Goal: Task Accomplishment & Management: Manage account settings

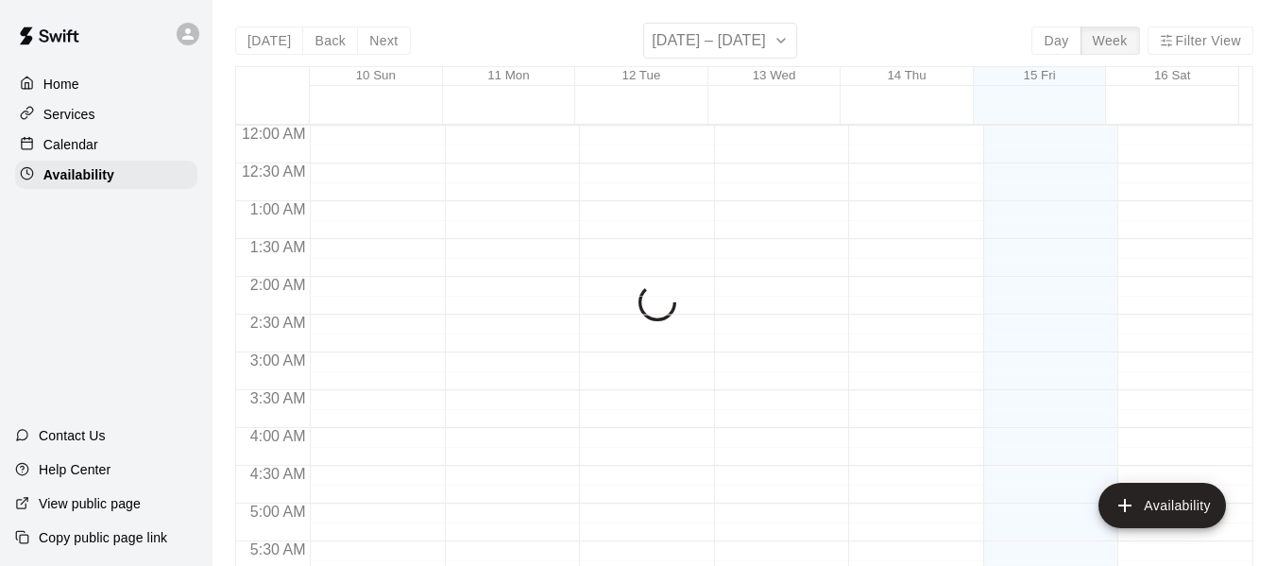
click at [64, 139] on p "Calendar" at bounding box center [70, 144] width 55 height 19
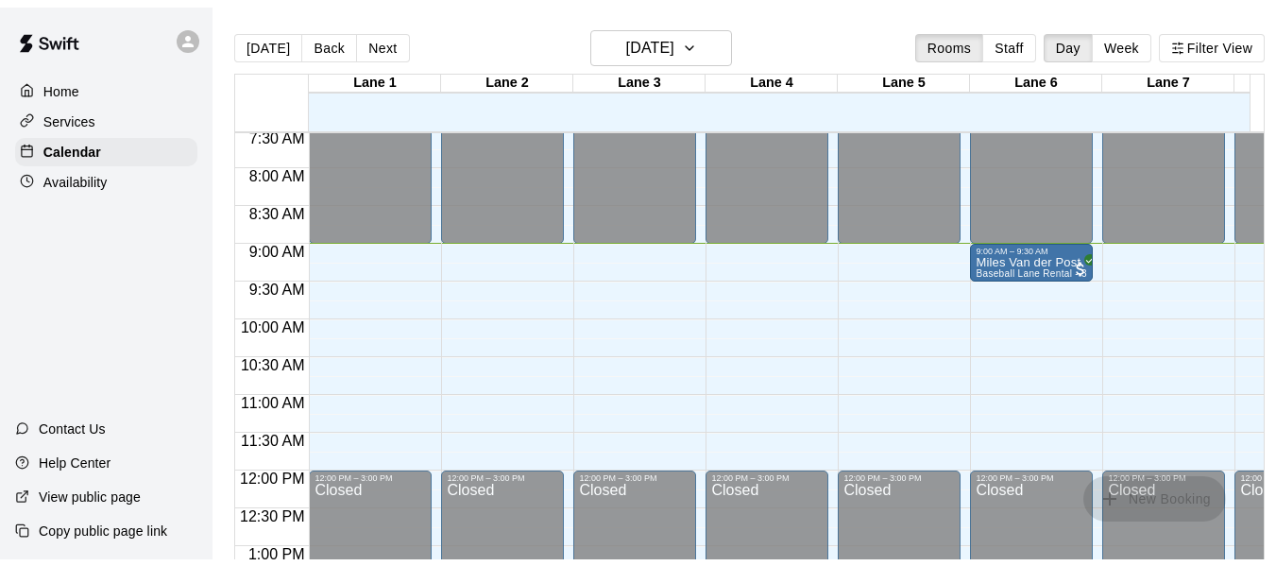
scroll to position [671, 0]
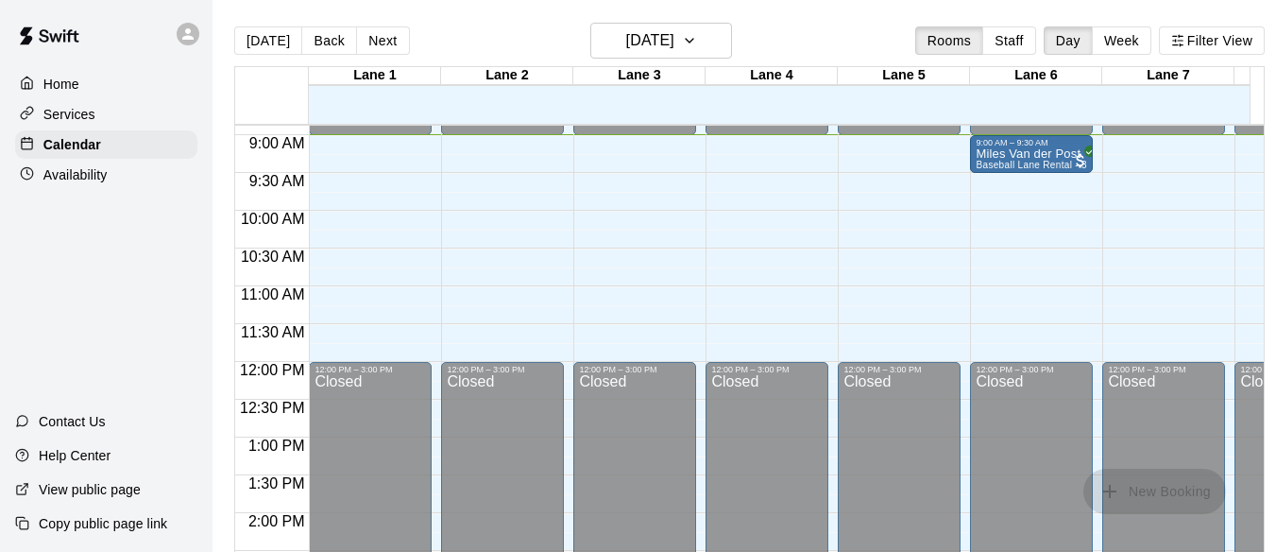
click at [97, 180] on p "Availability" at bounding box center [75, 174] width 64 height 19
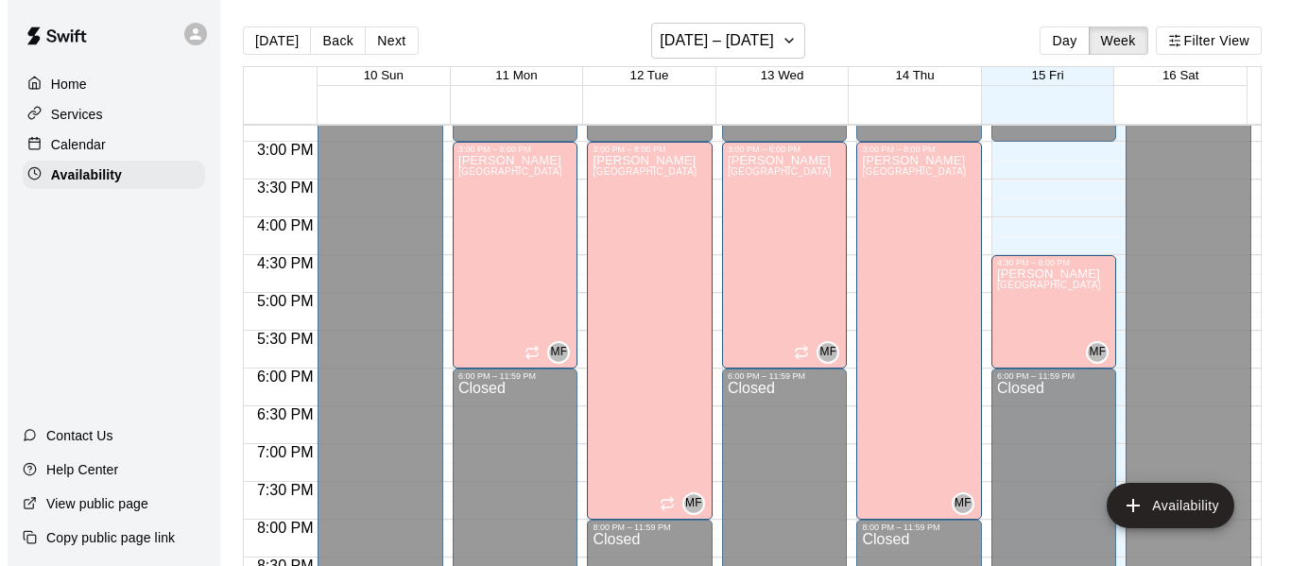
scroll to position [1119, 0]
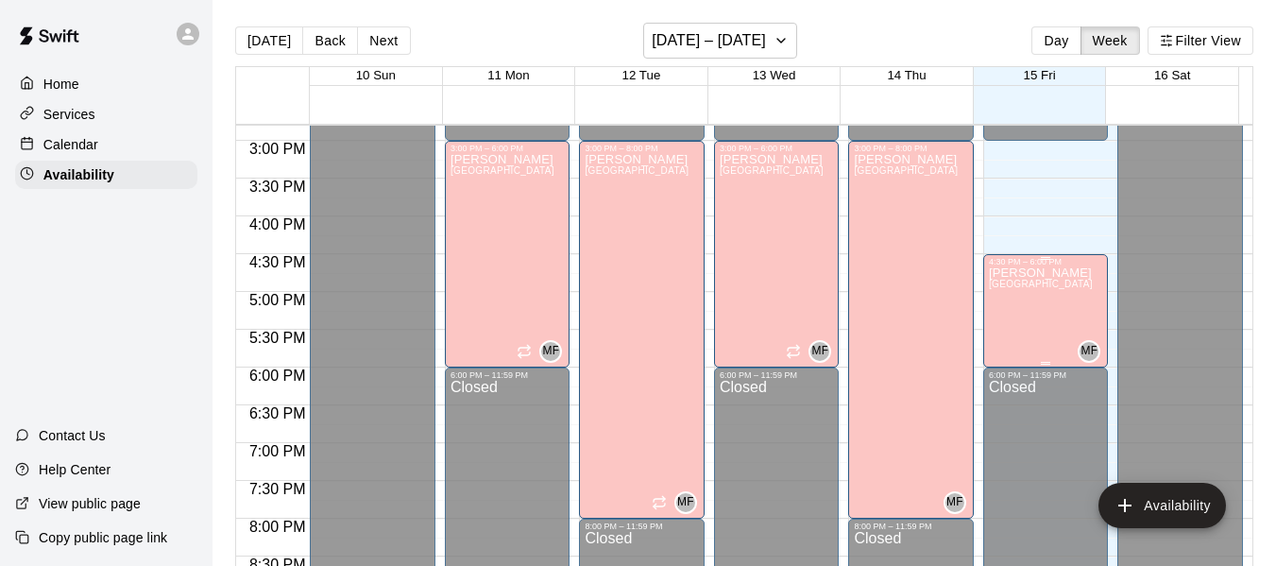
click at [1015, 298] on div "[PERSON_NAME][GEOGRAPHIC_DATA][PERSON_NAME][PERSON_NAME][PERSON_NAME][PERSON_NA…" at bounding box center [1041, 549] width 104 height 566
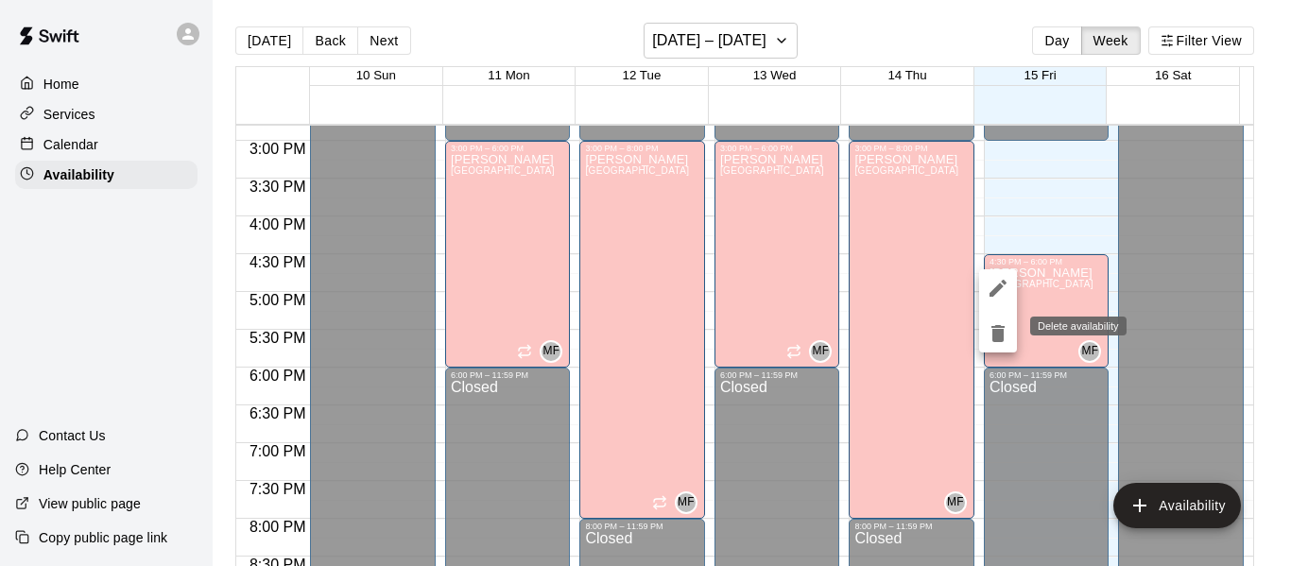
click at [998, 335] on icon "delete" at bounding box center [997, 333] width 13 height 17
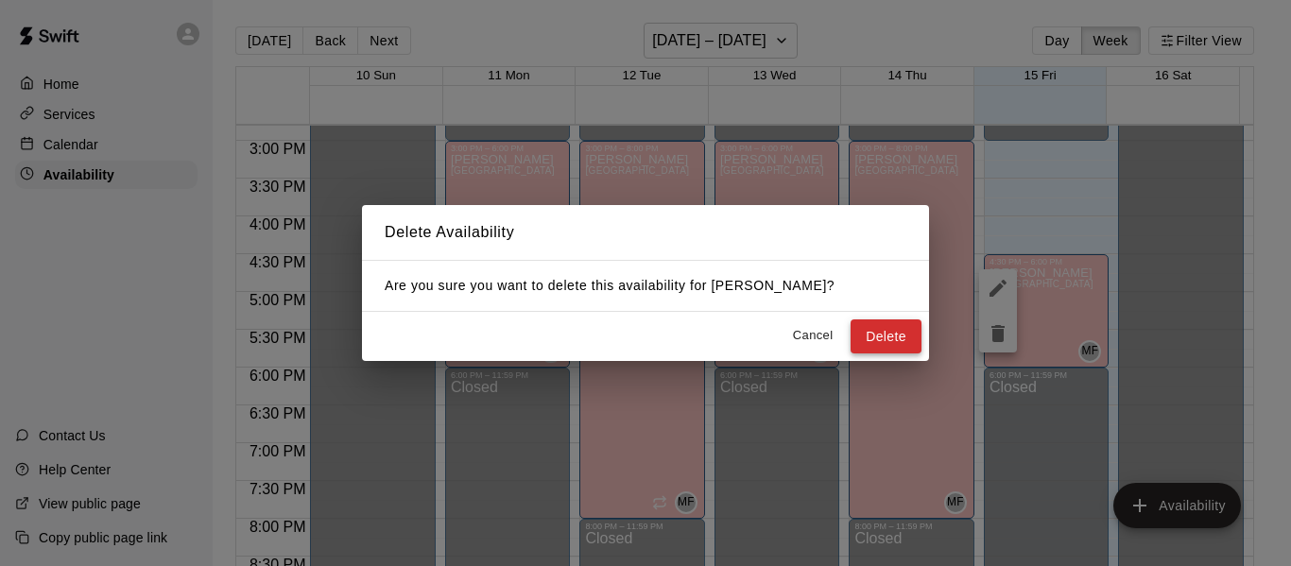
click at [886, 330] on button "Delete" at bounding box center [885, 336] width 71 height 35
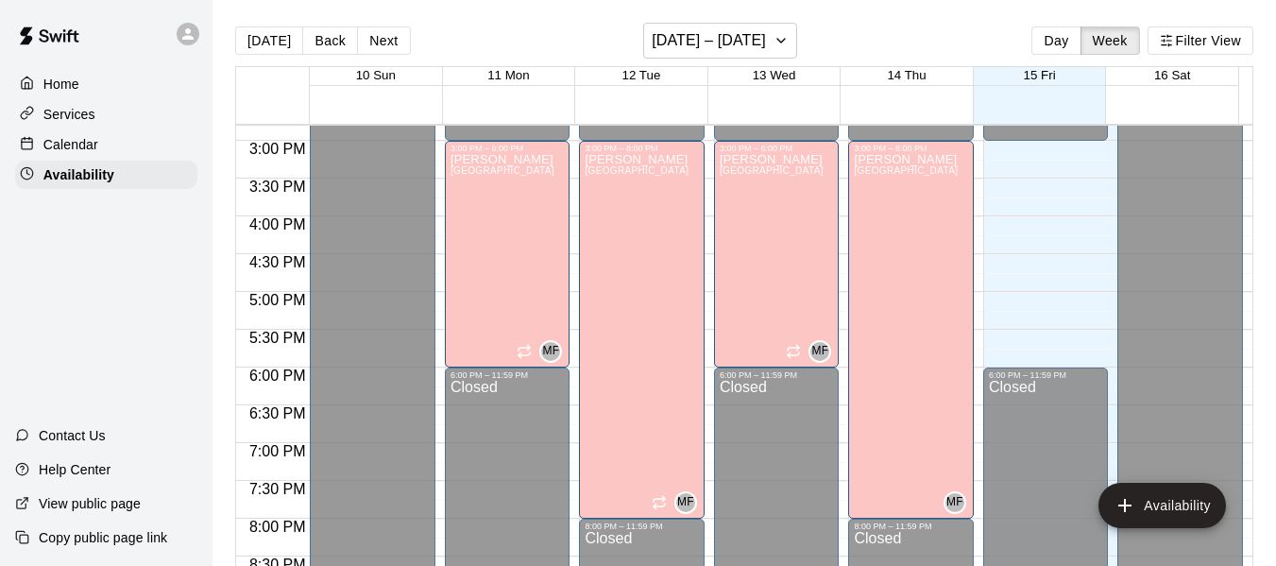
click at [70, 71] on div "Home" at bounding box center [106, 84] width 182 height 28
